Goal: Information Seeking & Learning: Find specific fact

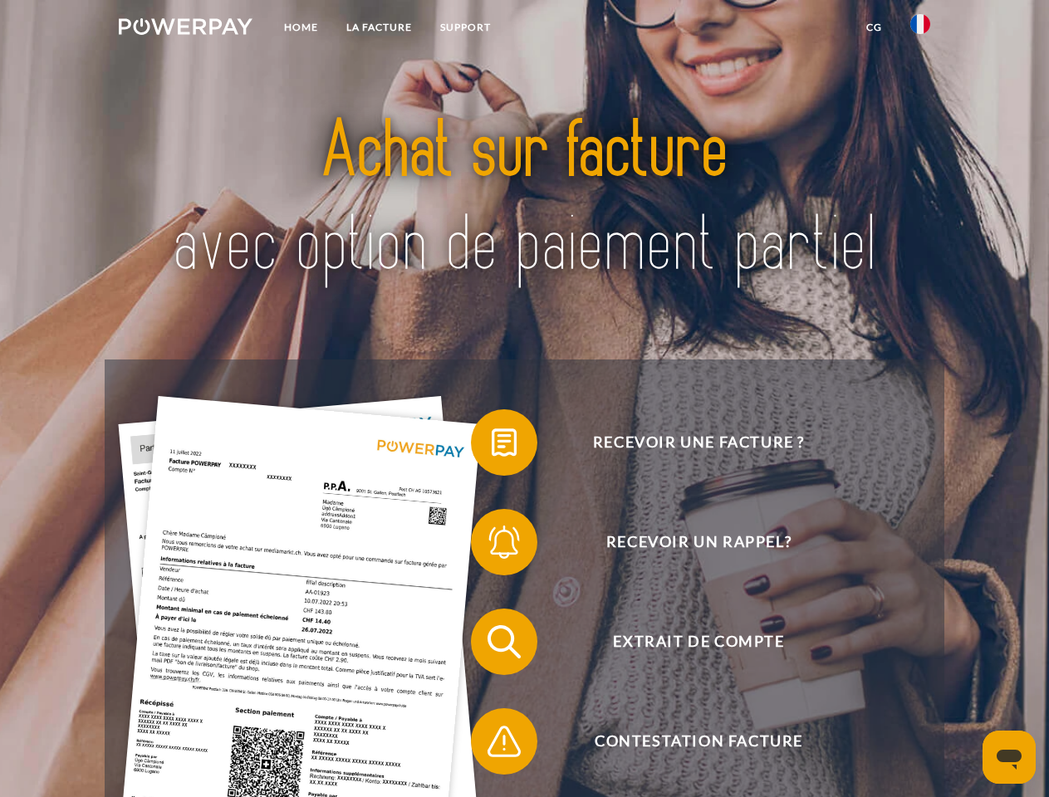
click at [185, 29] on img at bounding box center [186, 26] width 134 height 17
click at [920, 29] on img at bounding box center [920, 24] width 20 height 20
click at [874, 27] on link "CG" at bounding box center [874, 27] width 44 height 30
click at [492, 446] on span at bounding box center [479, 442] width 83 height 83
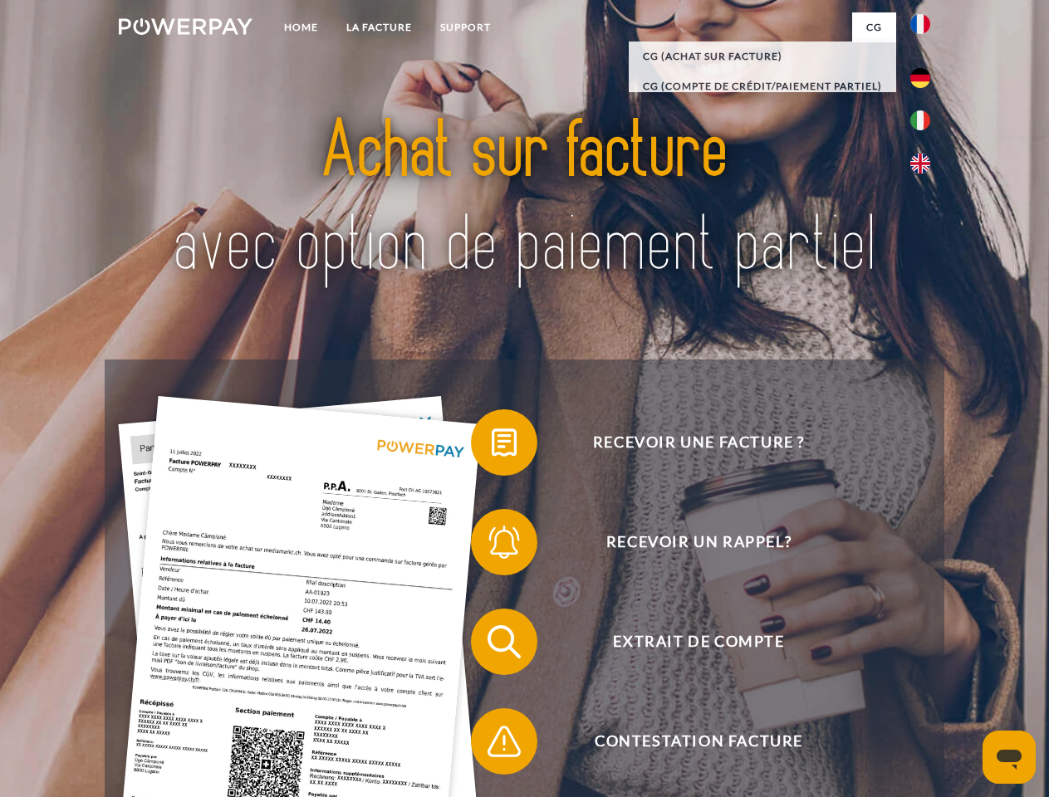
click at [492, 546] on div "Recevoir une facture ? Recevoir un rappel? Extrait de compte retour" at bounding box center [524, 692] width 839 height 664
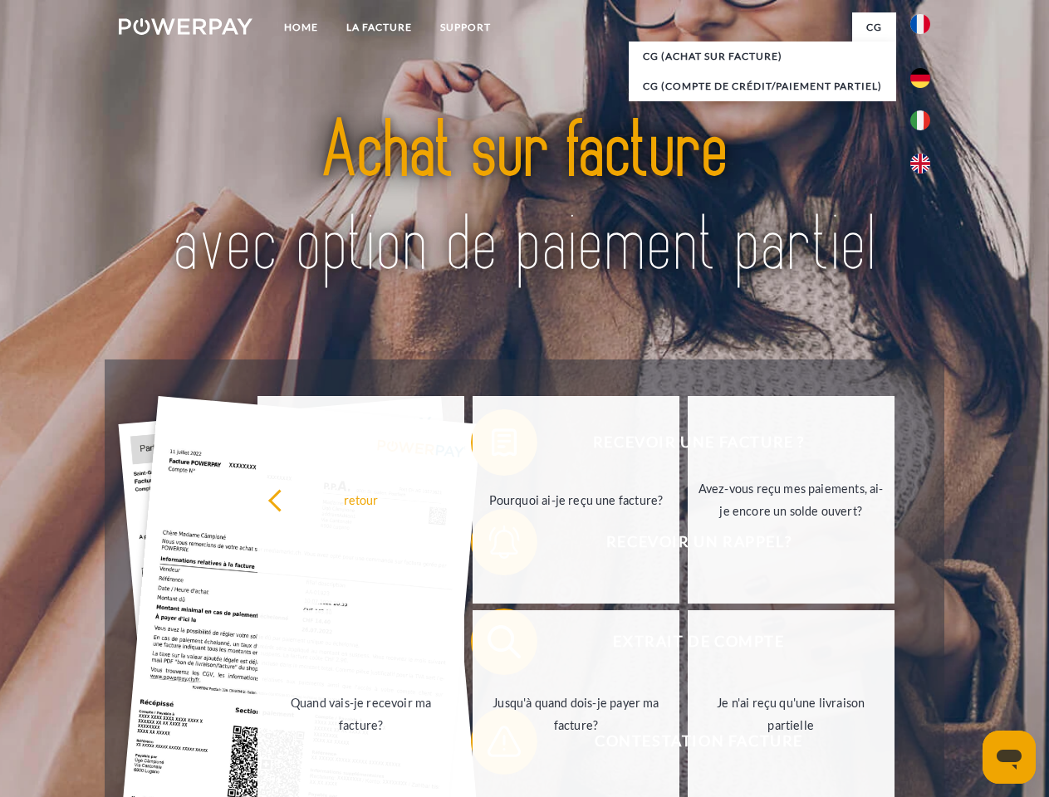
click at [492, 645] on link "Jusqu'à quand dois-je payer ma facture?" at bounding box center [575, 714] width 207 height 208
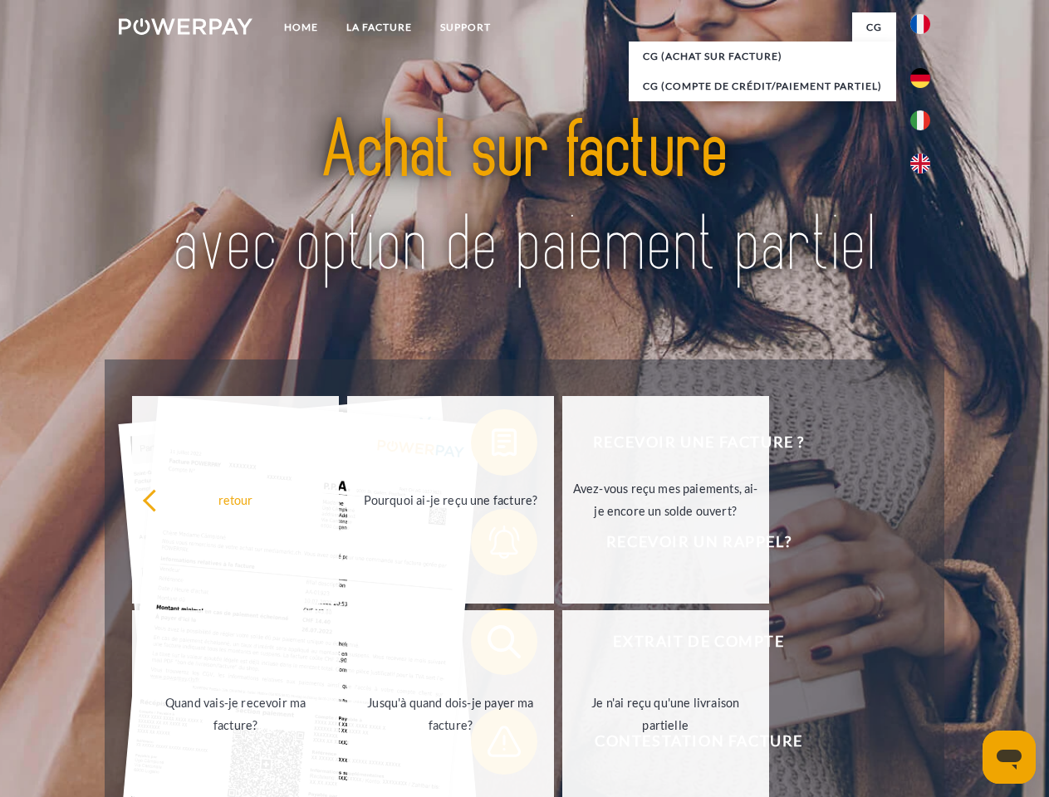
click at [492, 745] on span at bounding box center [479, 741] width 83 height 83
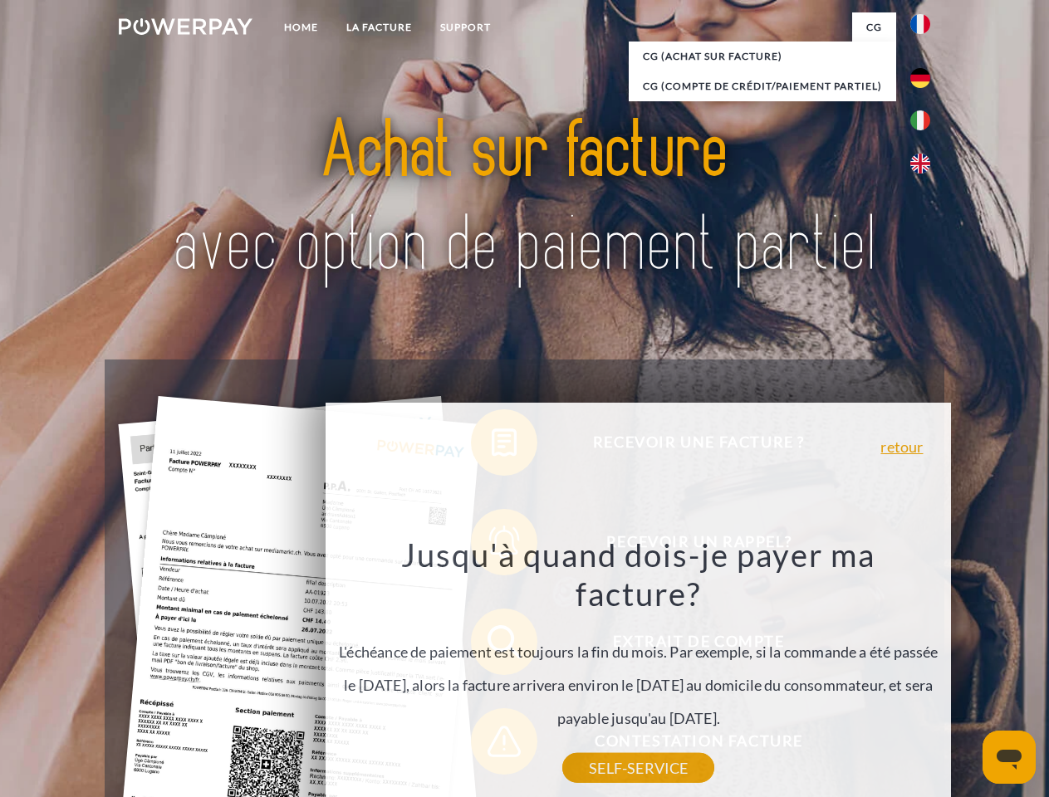
click at [1009, 757] on icon "Ouvrir la fenêtre de messagerie" at bounding box center [1008, 760] width 25 height 20
